Goal: Information Seeking & Learning: Learn about a topic

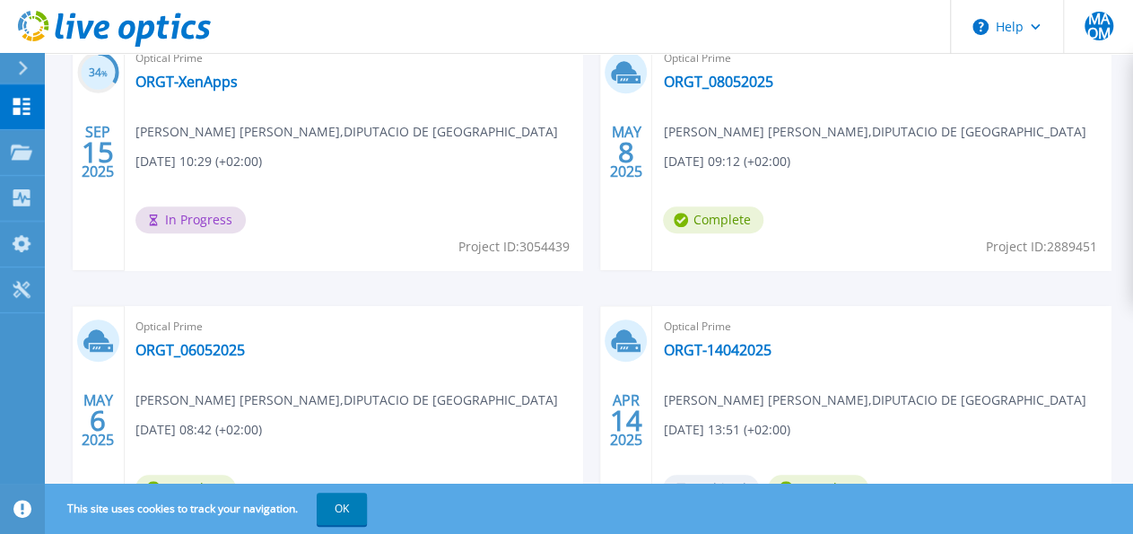
scroll to position [560, 0]
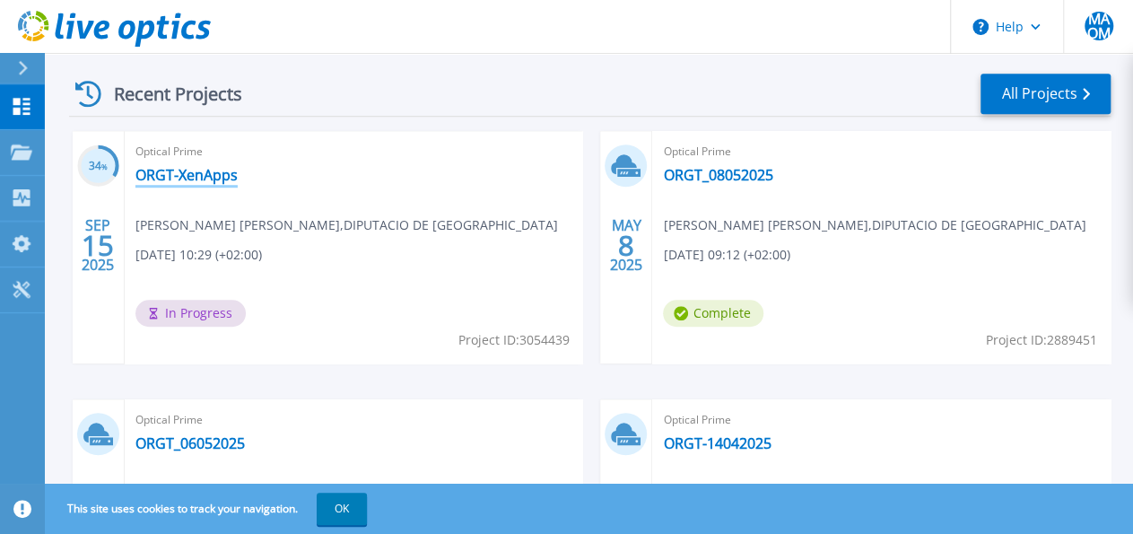
click at [171, 171] on link "ORGT-XenApps" at bounding box center [186, 175] width 102 height 18
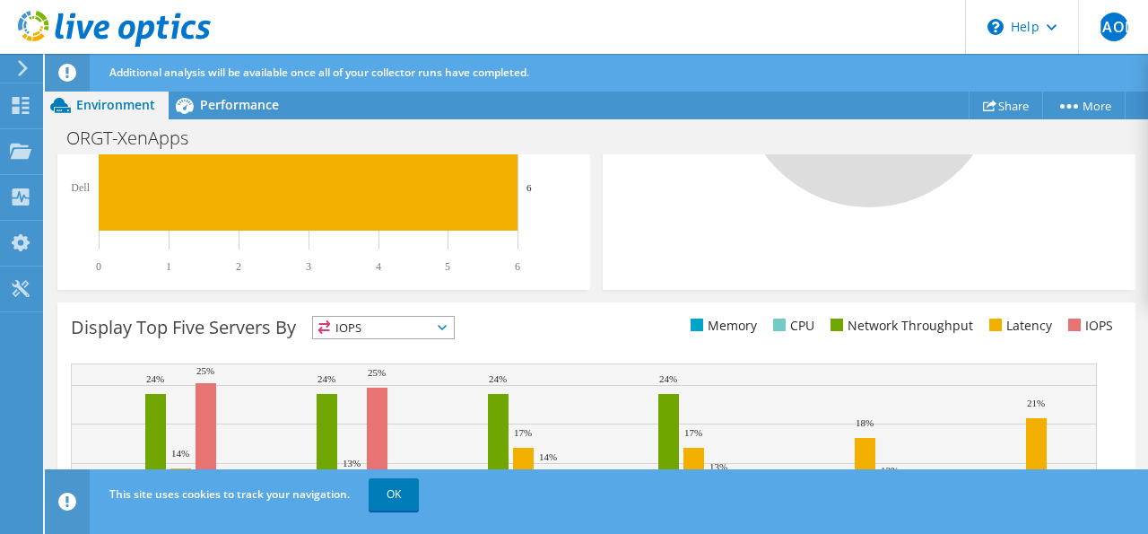
scroll to position [817, 0]
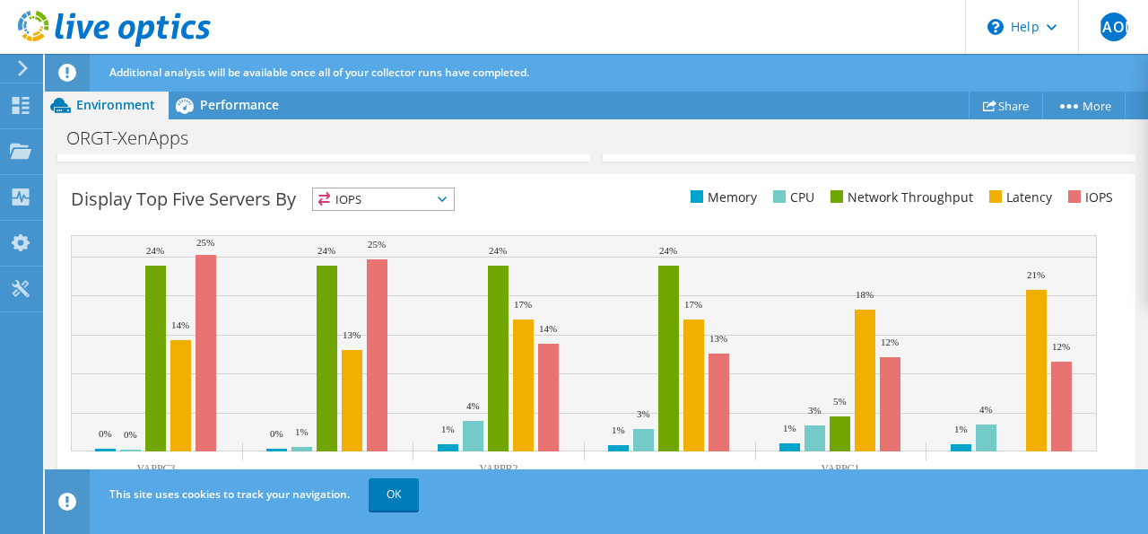
click at [440, 203] on span "IOPS" at bounding box center [383, 199] width 141 height 22
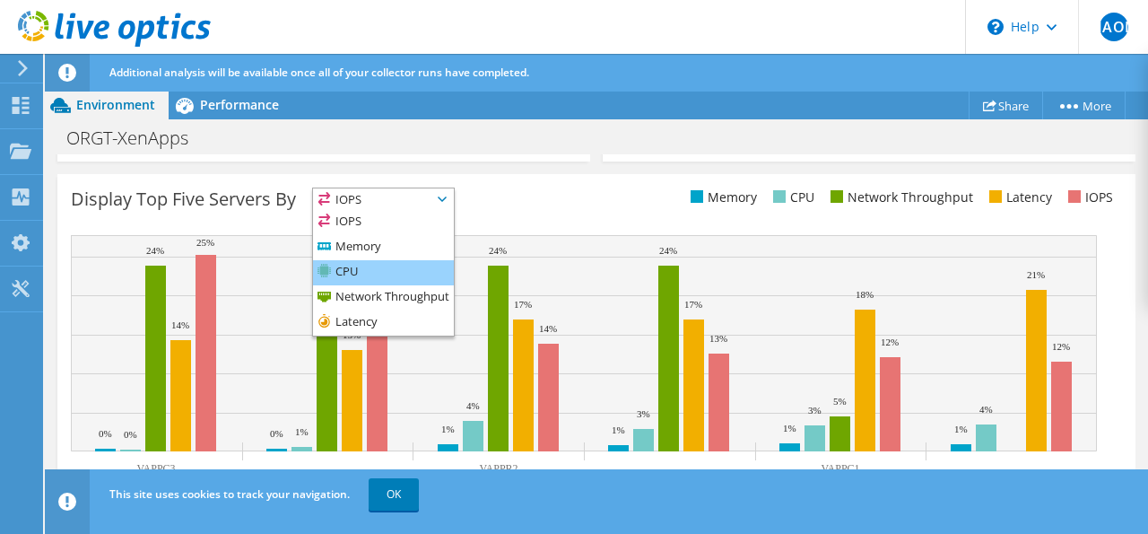
click at [343, 273] on li "CPU" at bounding box center [383, 272] width 141 height 25
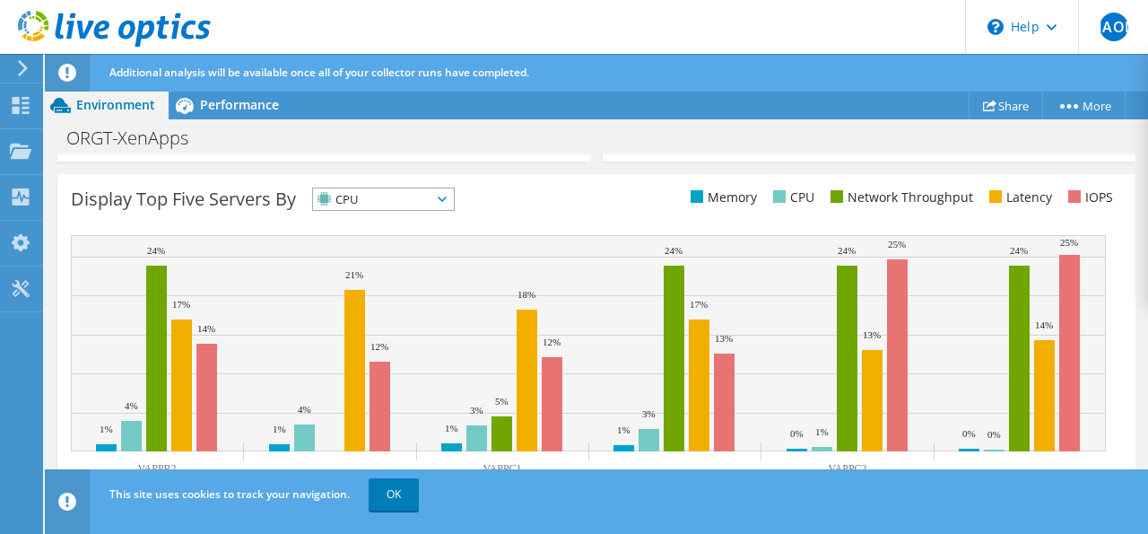
click at [447, 196] on icon at bounding box center [442, 198] width 9 height 5
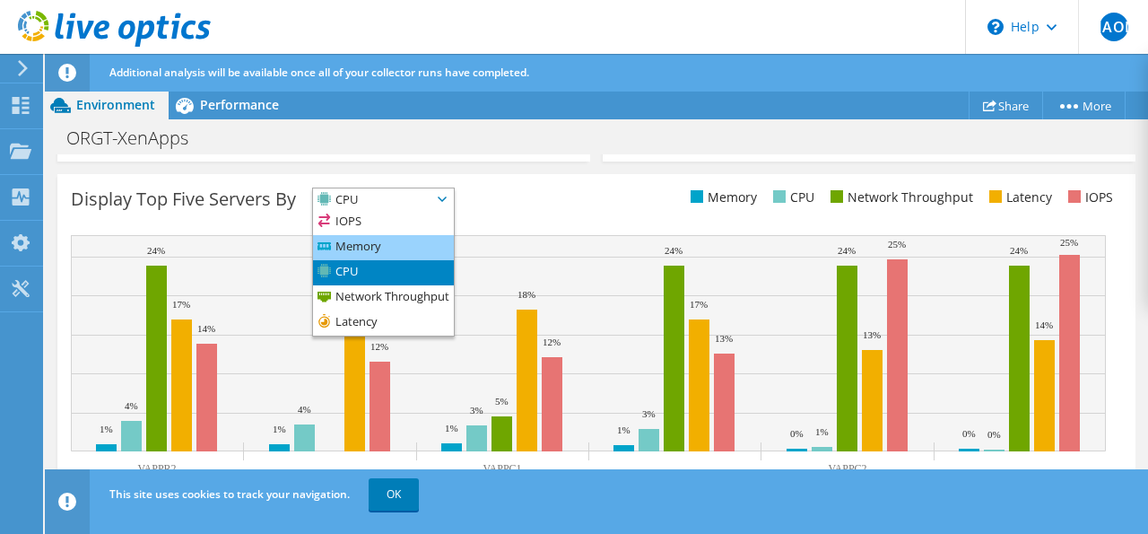
click at [366, 247] on li "Memory" at bounding box center [383, 247] width 141 height 25
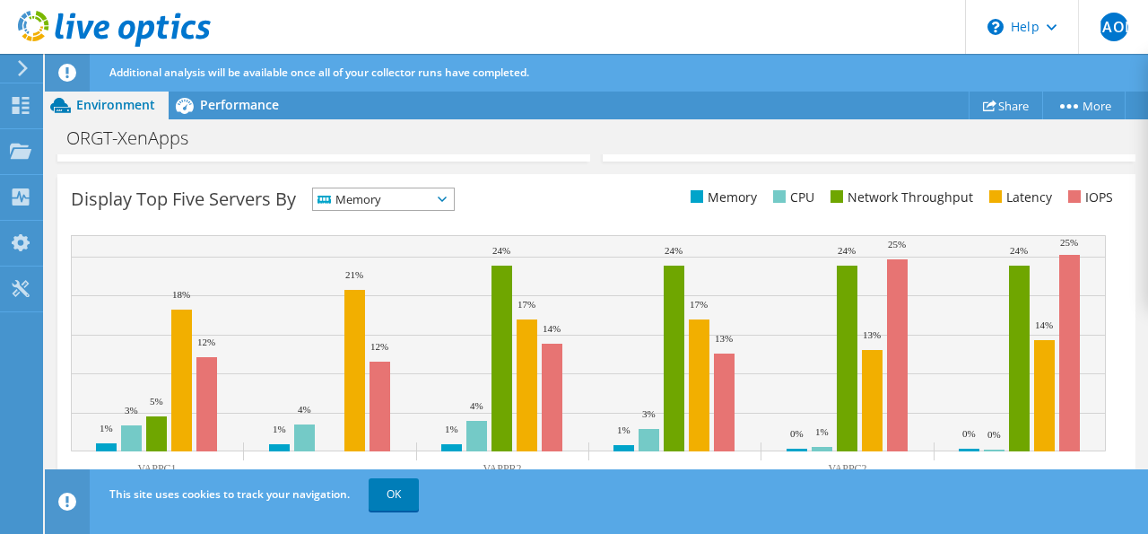
click at [383, 198] on span "Memory" at bounding box center [372, 199] width 118 height 22
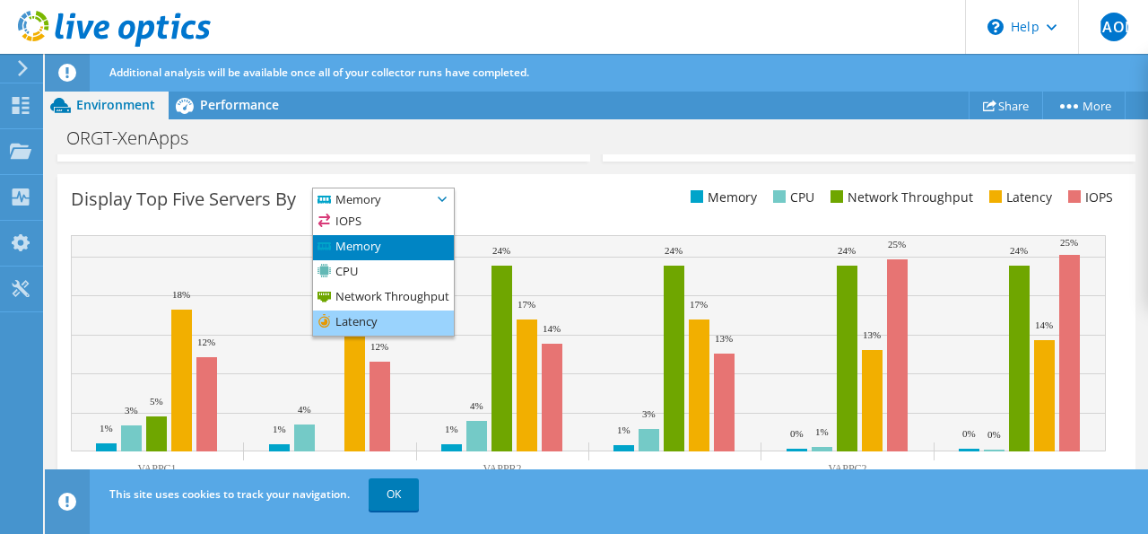
click at [356, 321] on li "Latency" at bounding box center [383, 322] width 141 height 25
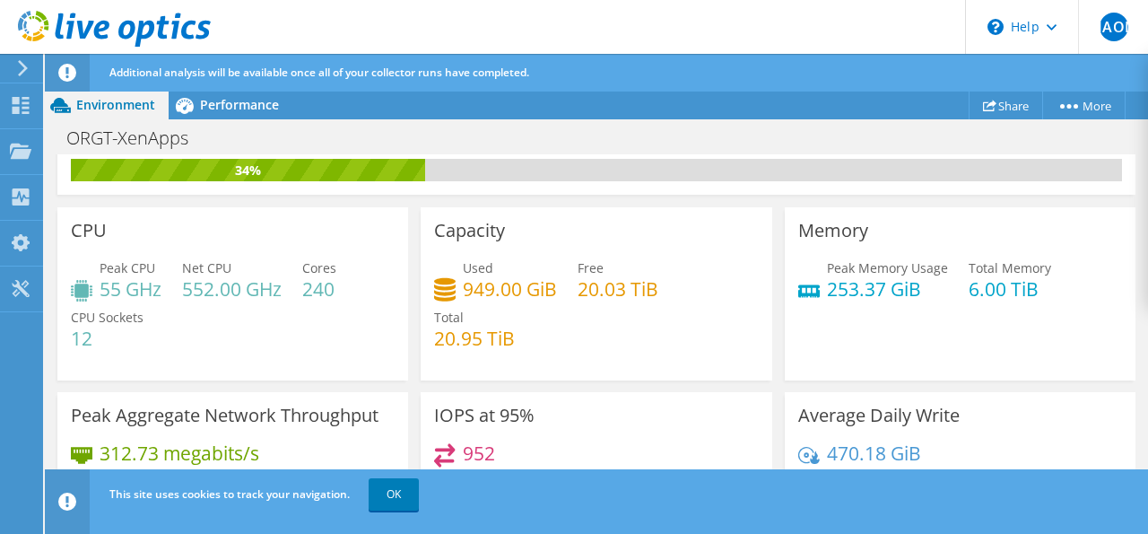
scroll to position [0, 0]
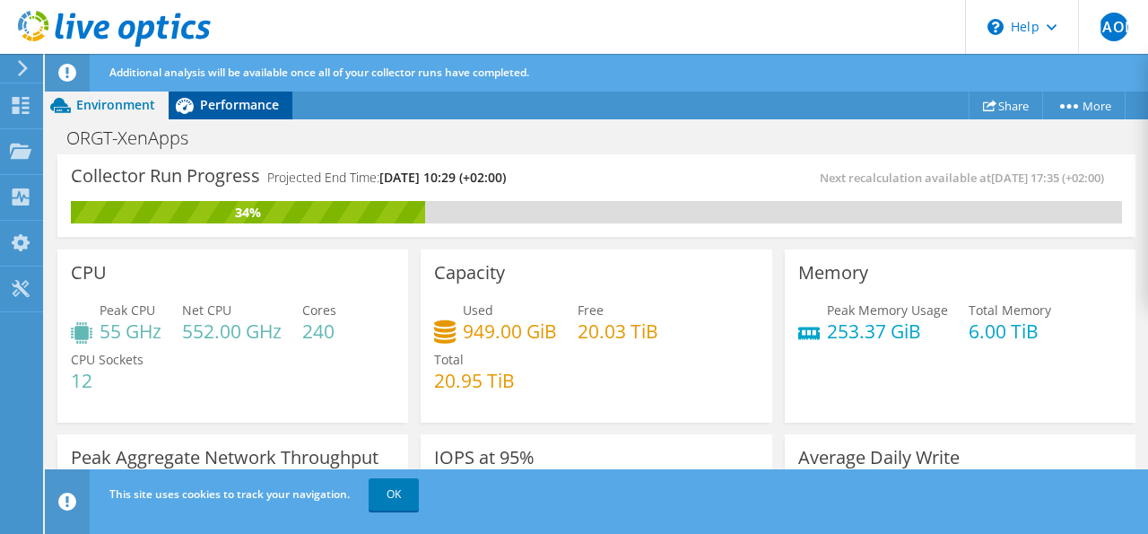
click at [247, 112] on span "Performance" at bounding box center [239, 104] width 79 height 17
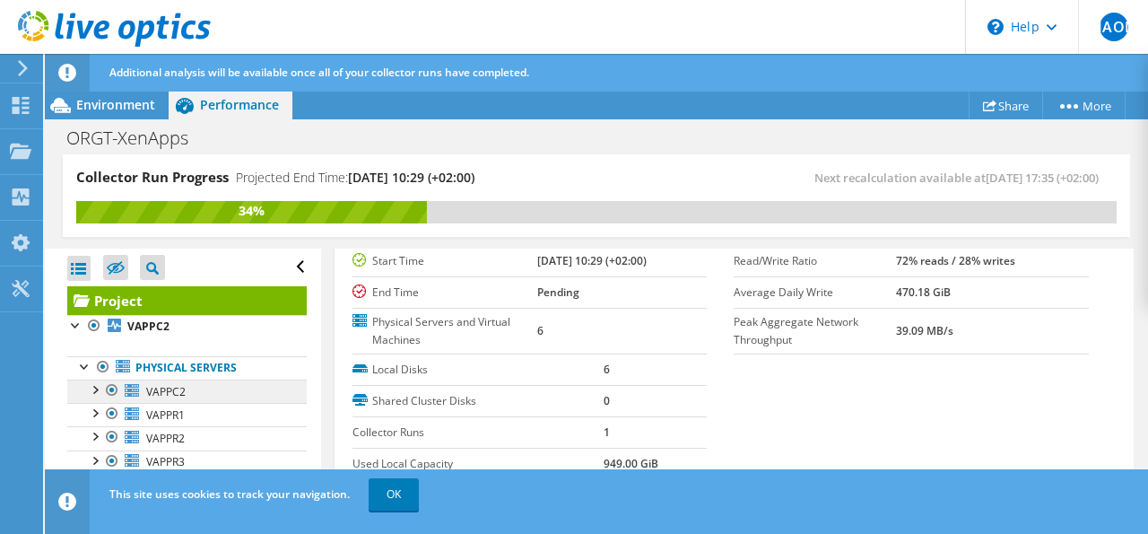
scroll to position [22, 0]
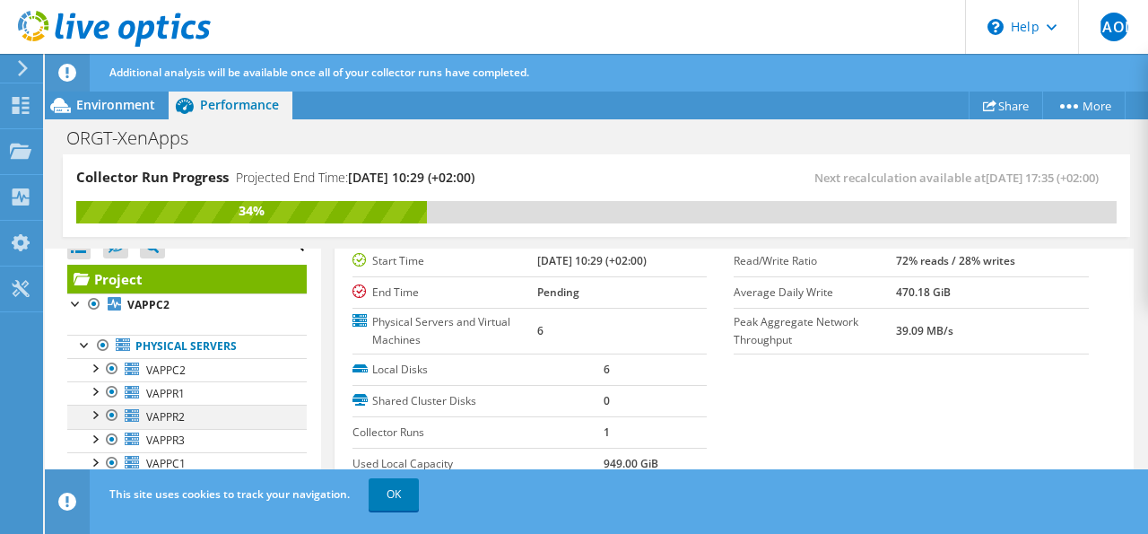
click at [96, 413] on div at bounding box center [94, 413] width 18 height 18
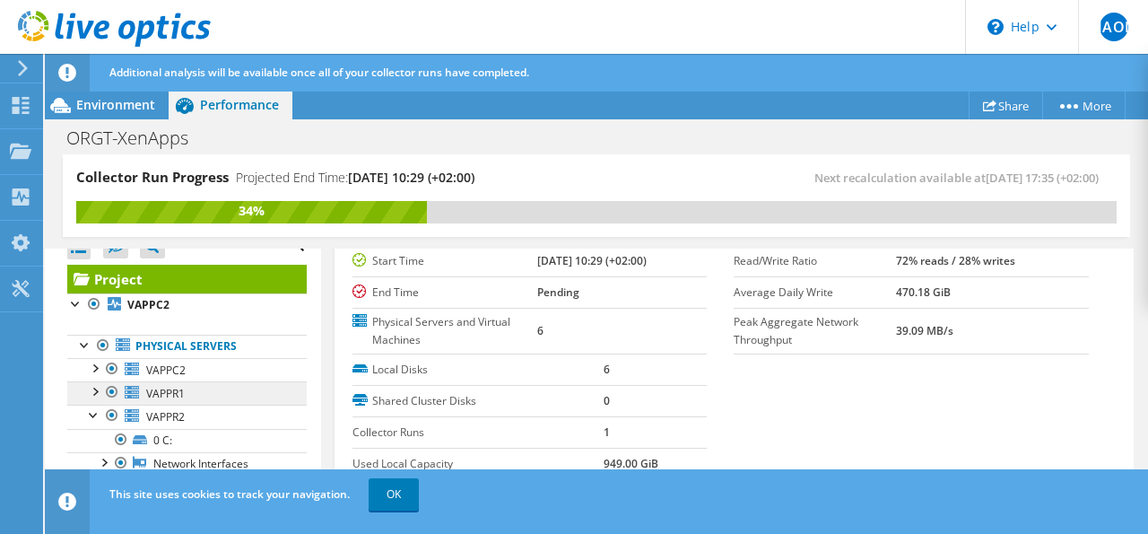
scroll to position [68, 0]
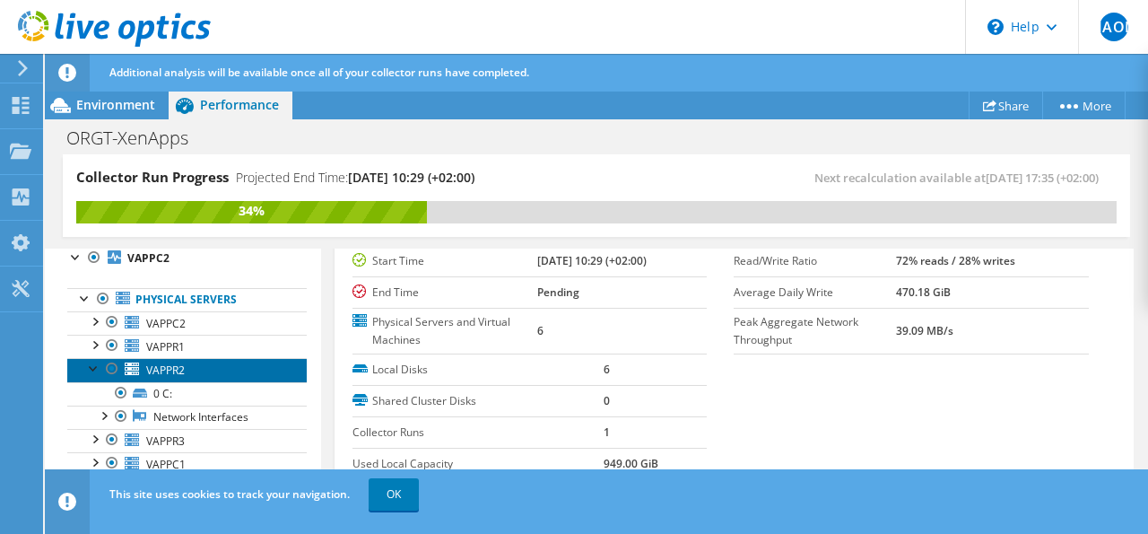
click at [169, 369] on span "VAPPR2" at bounding box center [165, 369] width 39 height 15
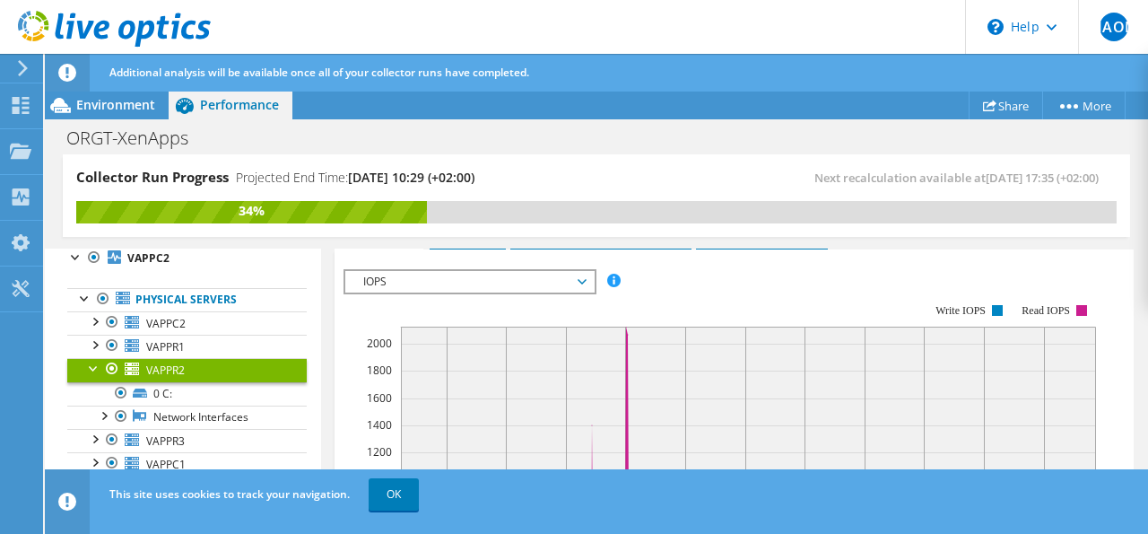
scroll to position [258, 0]
